Goal: Transaction & Acquisition: Download file/media

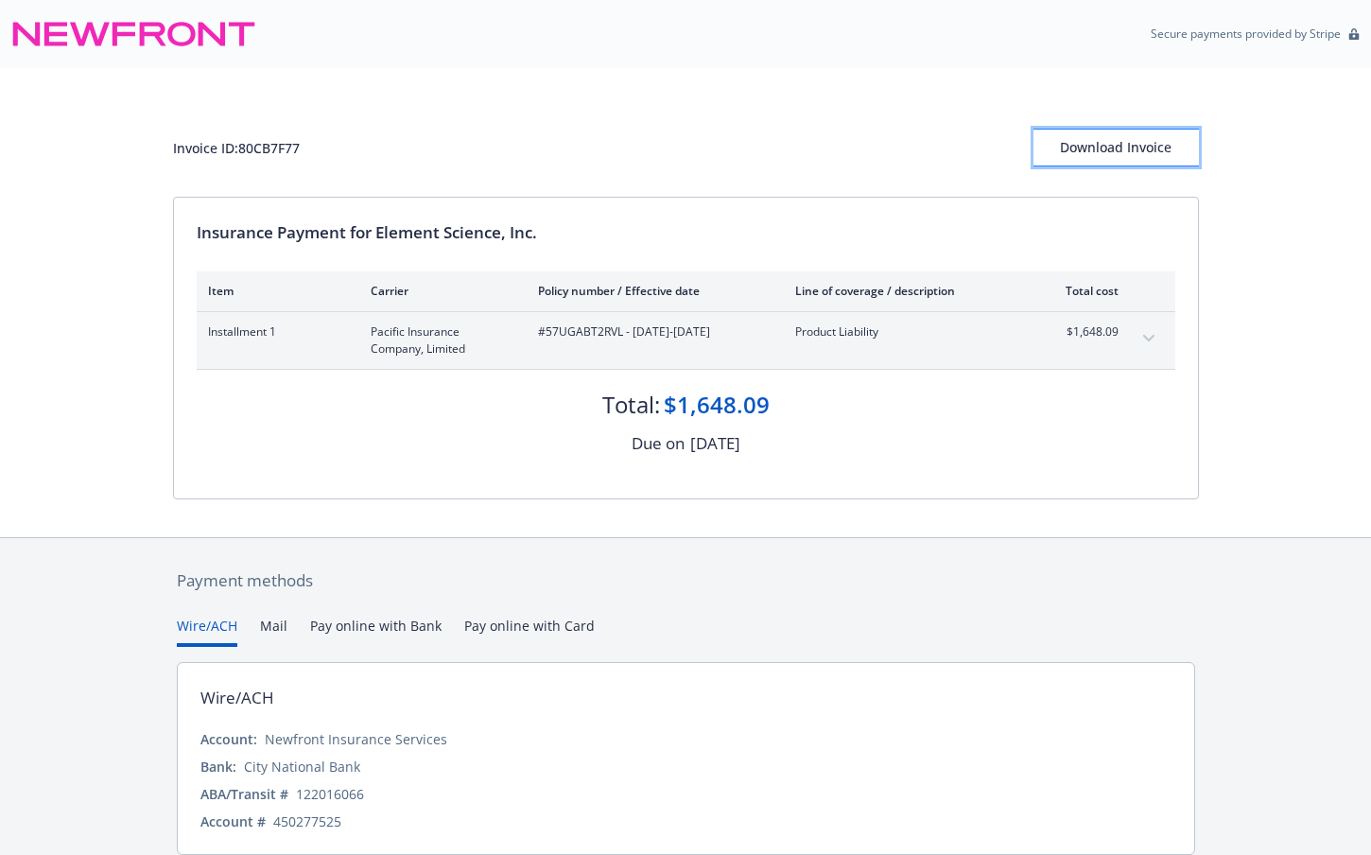
click at [1120, 153] on div "Download Invoice" at bounding box center [1116, 148] width 165 height 36
